Goal: Navigation & Orientation: Find specific page/section

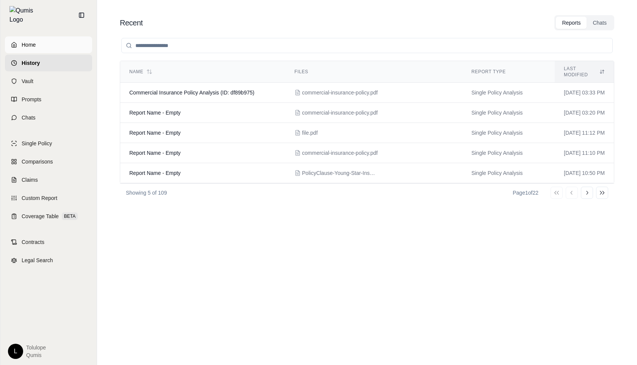
click at [22, 41] on span "Home" at bounding box center [29, 45] width 14 height 8
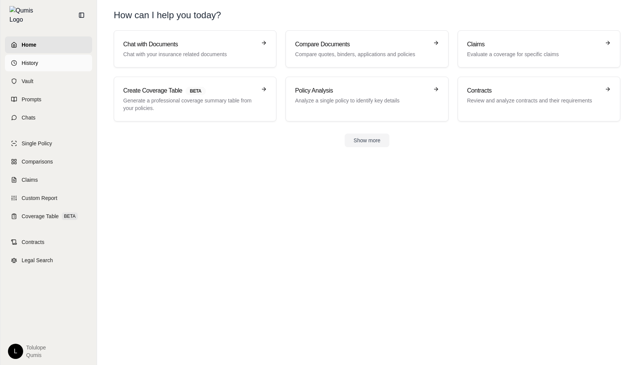
click at [49, 56] on link "History" at bounding box center [48, 63] width 87 height 17
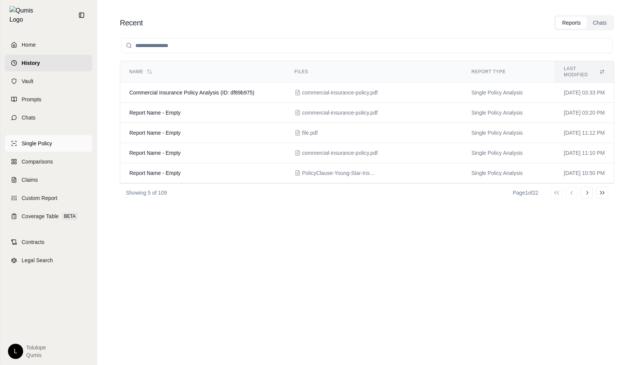
click at [45, 140] on span "Single Policy" at bounding box center [37, 144] width 30 height 8
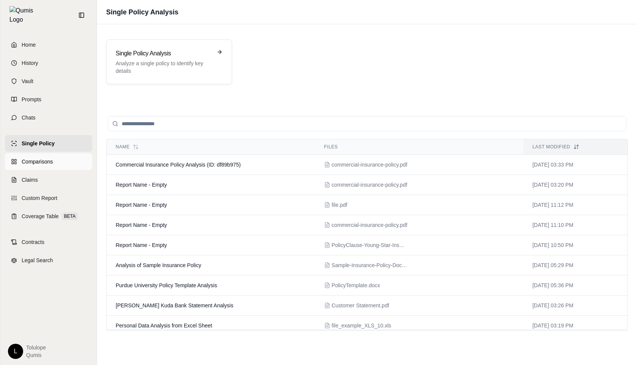
click at [45, 158] on span "Comparisons" at bounding box center [37, 162] width 31 height 8
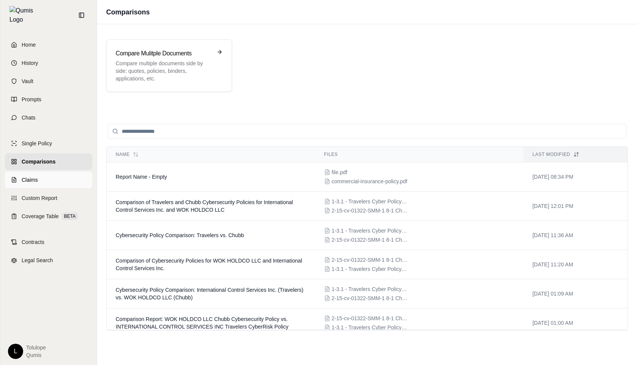
click at [38, 179] on link "Claims" at bounding box center [48, 179] width 87 height 17
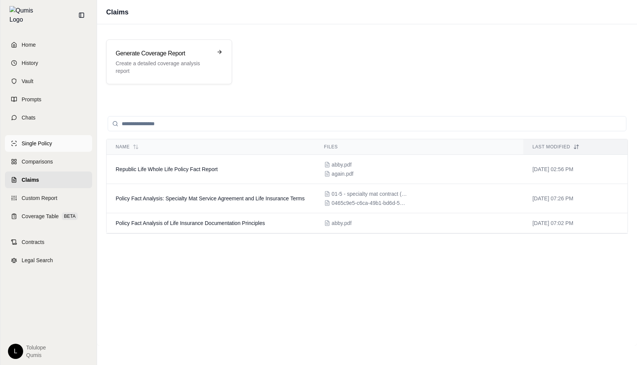
click at [50, 140] on span "Single Policy" at bounding box center [37, 144] width 30 height 8
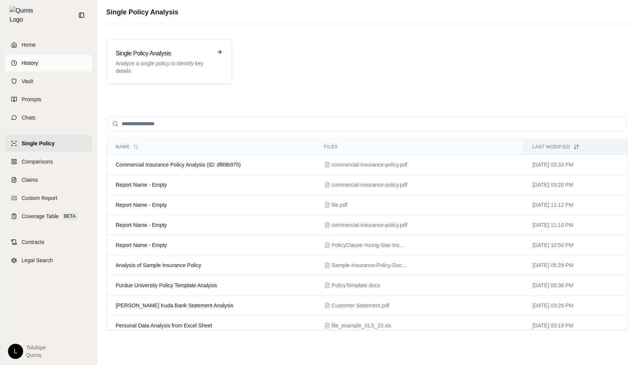
click at [37, 61] on span "History" at bounding box center [30, 63] width 17 height 8
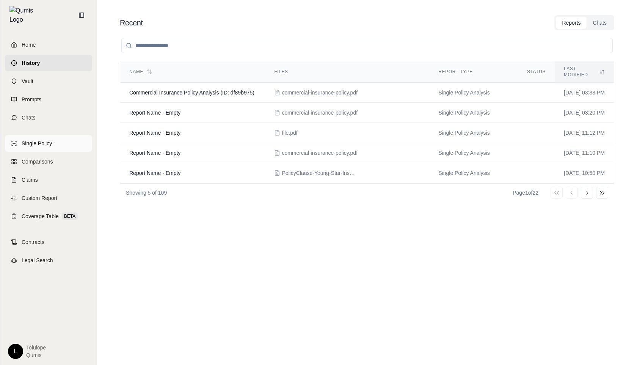
click at [48, 140] on span "Single Policy" at bounding box center [37, 144] width 30 height 8
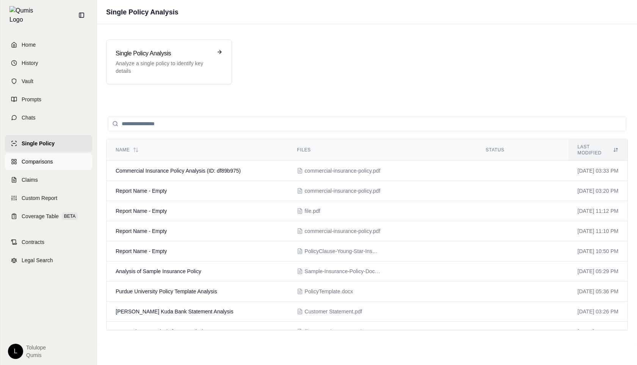
click at [43, 158] on span "Comparisons" at bounding box center [37, 162] width 31 height 8
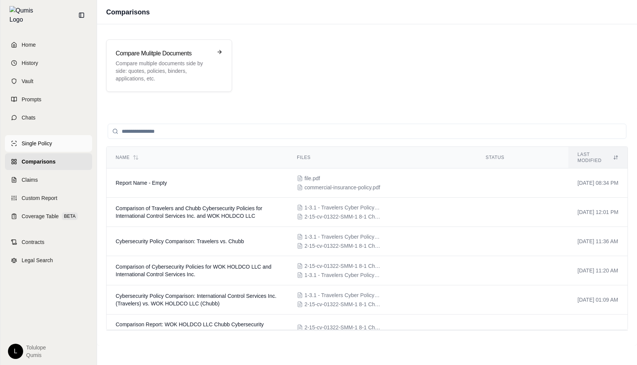
click at [47, 140] on span "Single Policy" at bounding box center [37, 144] width 30 height 8
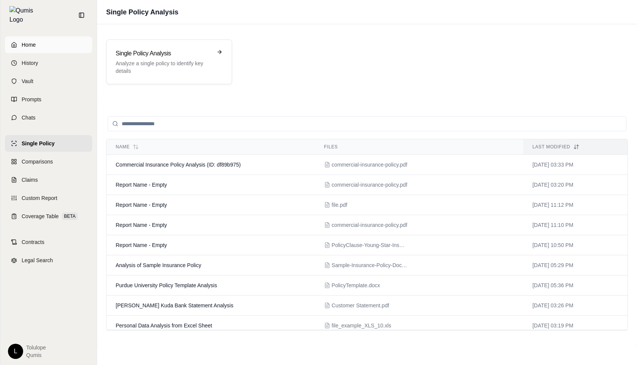
click at [38, 43] on link "Home" at bounding box center [48, 44] width 87 height 17
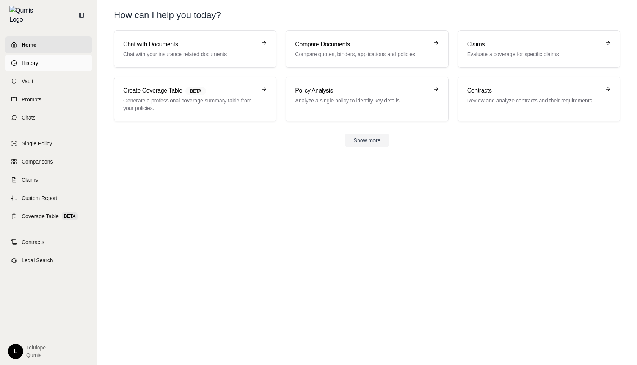
click at [37, 59] on span "History" at bounding box center [30, 63] width 17 height 8
